Goal: Information Seeking & Learning: Learn about a topic

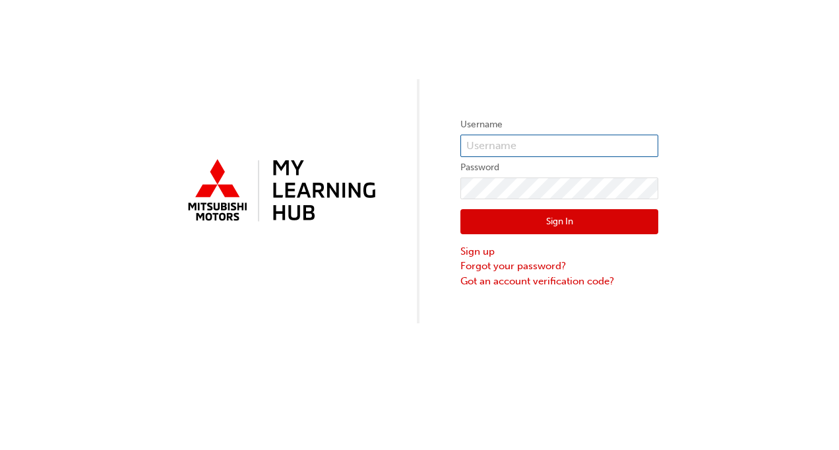
type input "jberrell@mmal.com.au"
click at [532, 222] on button "Sign In" at bounding box center [559, 221] width 198 height 25
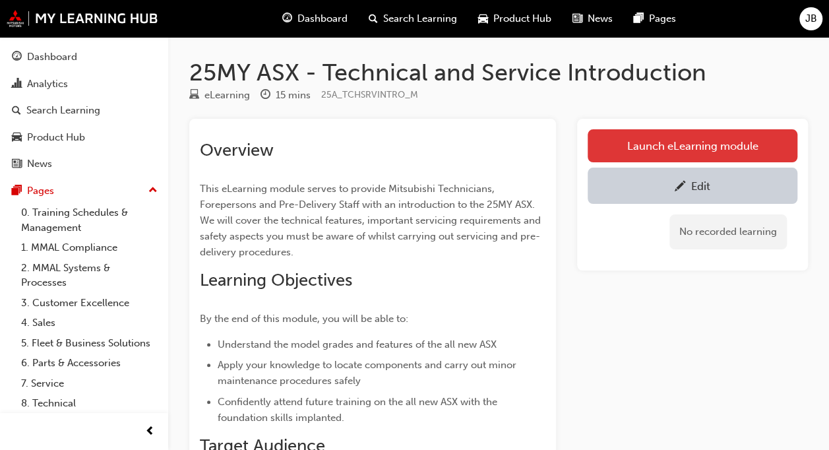
click at [654, 141] on link "Launch eLearning module" at bounding box center [693, 145] width 210 height 33
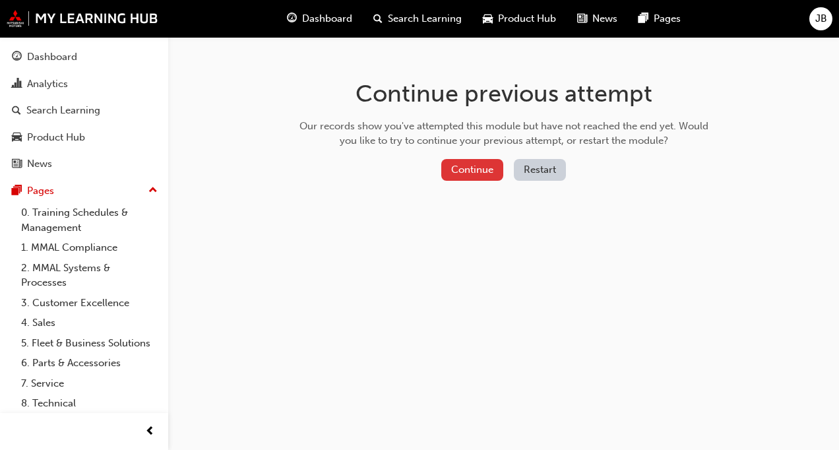
click at [478, 167] on button "Continue" at bounding box center [472, 170] width 62 height 22
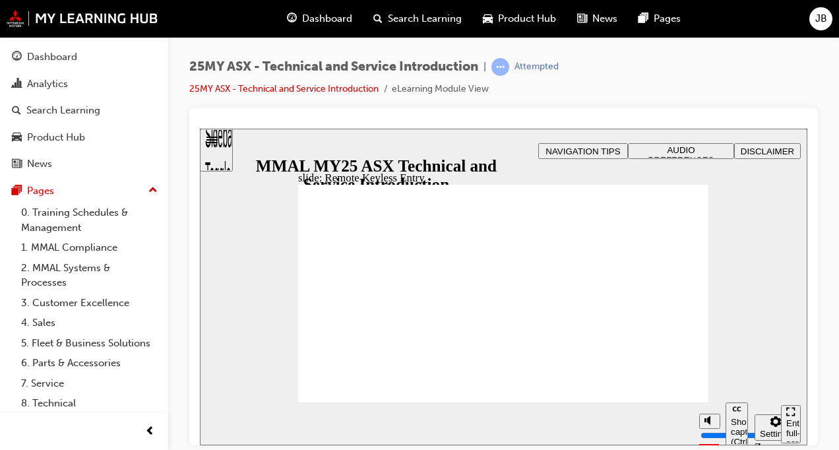
type input "21"
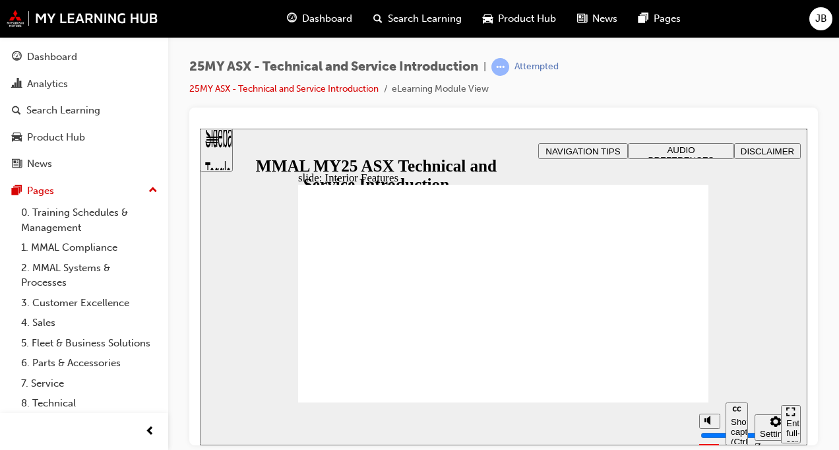
type input "2"
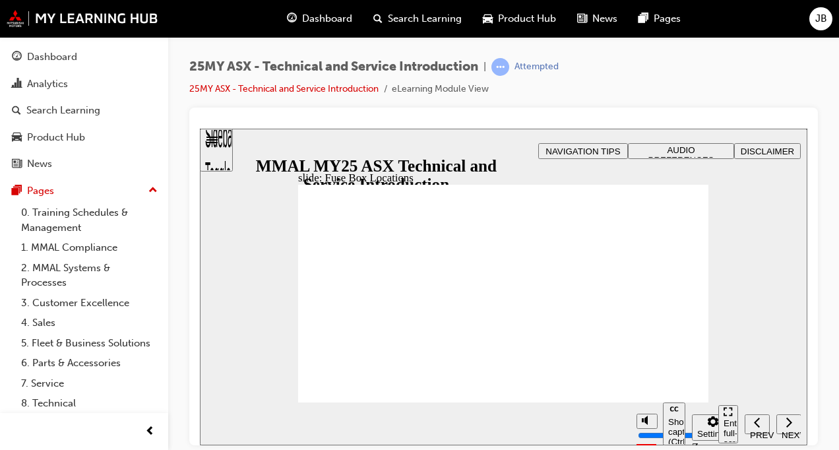
click at [46, 63] on div "Dashboard" at bounding box center [52, 56] width 50 height 15
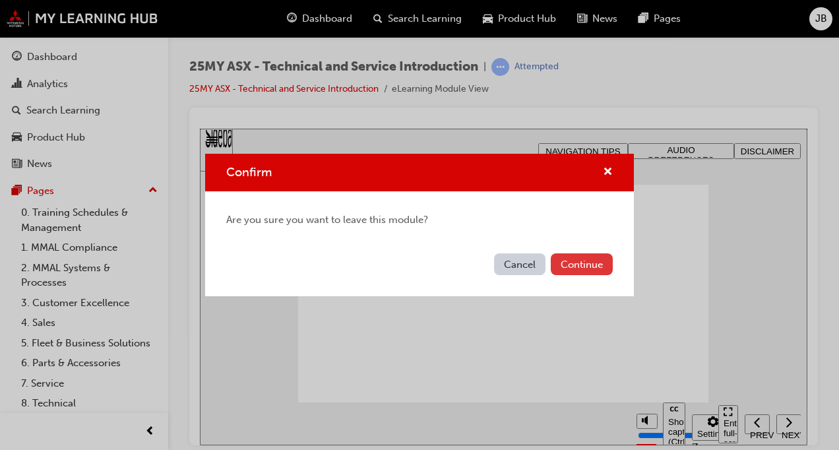
click at [586, 261] on button "Continue" at bounding box center [582, 264] width 62 height 22
